Goal: Find specific page/section: Find specific page/section

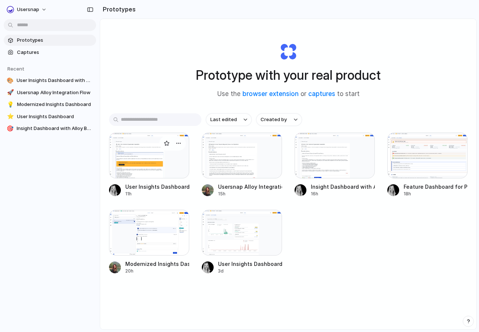
click at [146, 158] on div at bounding box center [149, 156] width 80 height 46
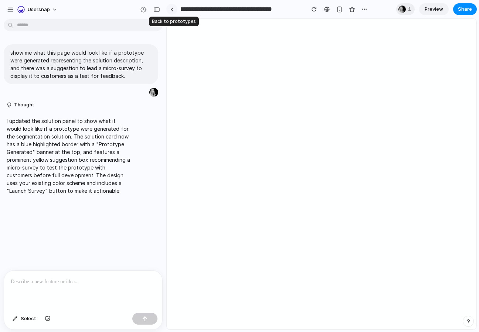
click at [171, 9] on div at bounding box center [171, 9] width 3 height 4
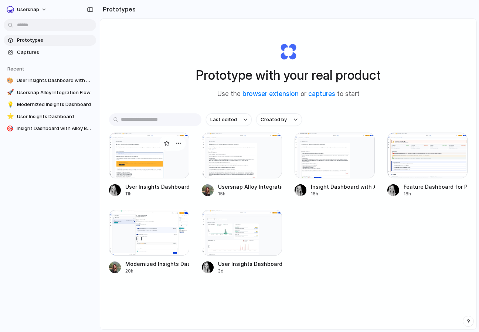
click at [157, 164] on div at bounding box center [149, 156] width 80 height 46
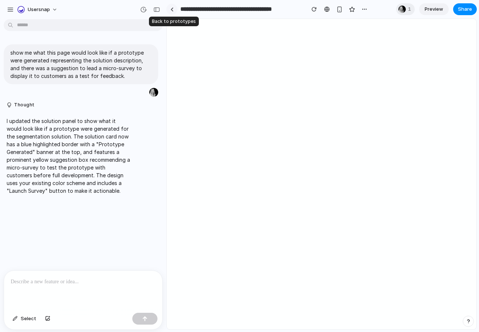
click at [174, 9] on link at bounding box center [171, 9] width 11 height 11
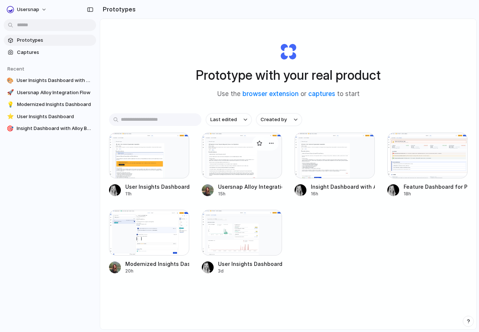
click at [250, 161] on div at bounding box center [242, 156] width 80 height 46
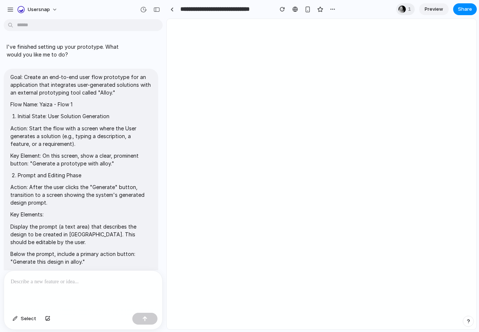
scroll to position [1786, 0]
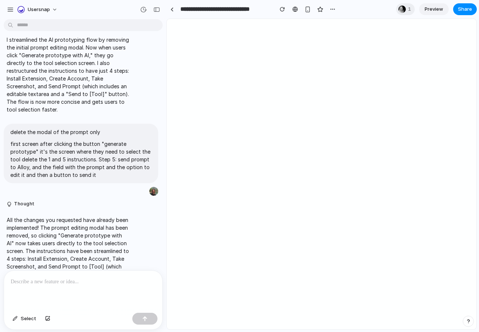
click at [429, 11] on span "Preview" at bounding box center [434, 9] width 18 height 7
